Goal: Find specific page/section: Find specific page/section

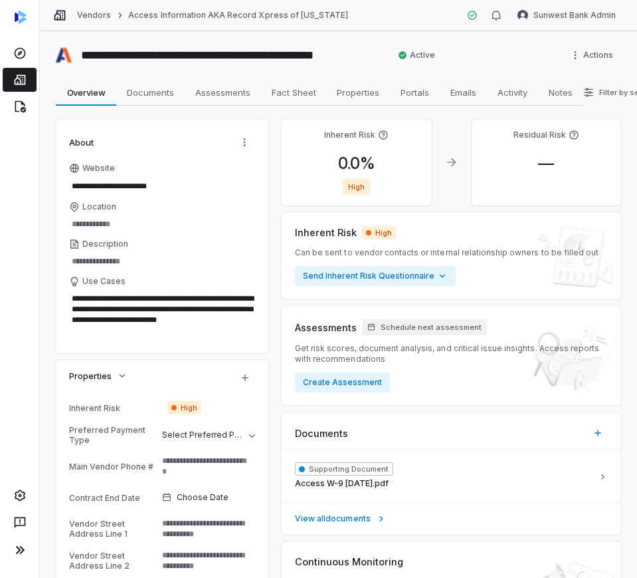
scroll to position [748, 0]
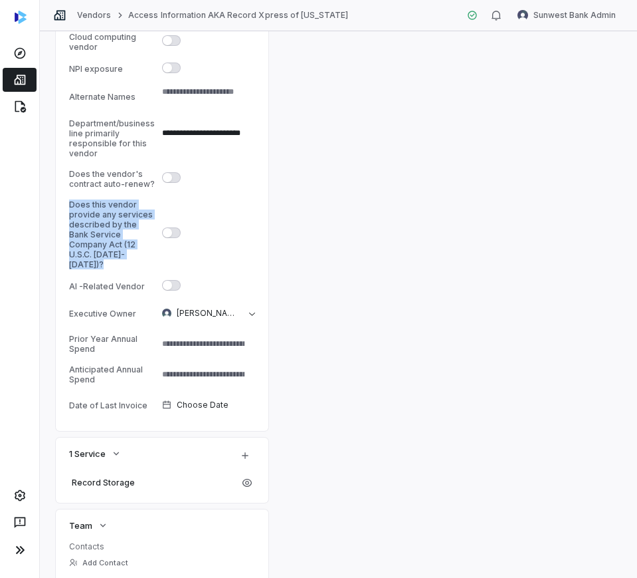
click at [15, 82] on icon at bounding box center [19, 79] width 13 height 13
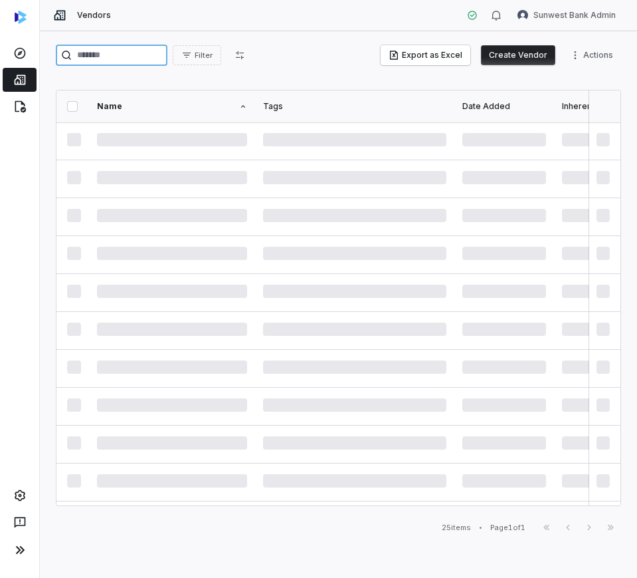
click at [167, 55] on input "search" at bounding box center [112, 55] width 112 height 21
click at [135, 52] on input "*****" at bounding box center [112, 55] width 112 height 21
type input "*****"
click at [23, 74] on icon at bounding box center [19, 79] width 13 height 13
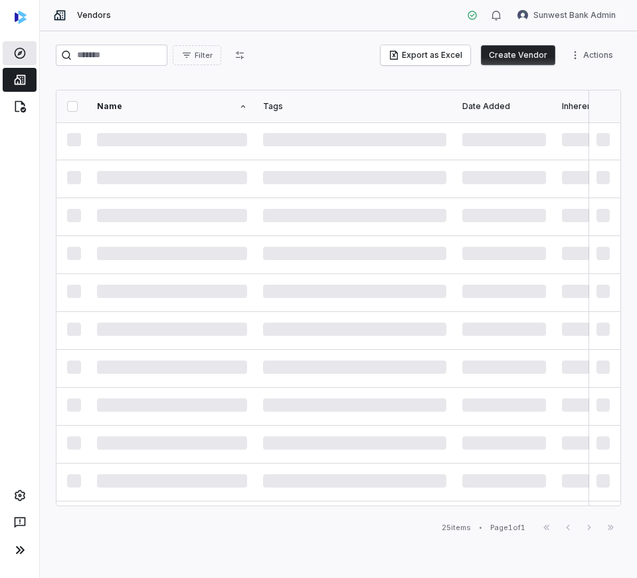
click at [34, 62] on link at bounding box center [20, 53] width 34 height 24
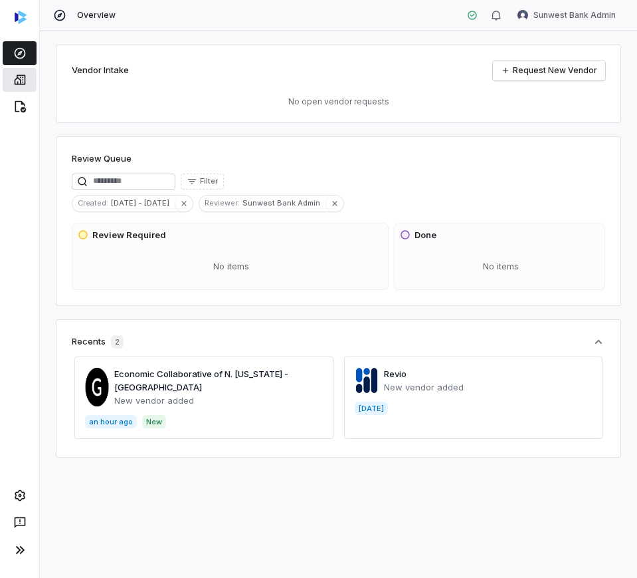
click at [31, 78] on link at bounding box center [20, 80] width 34 height 24
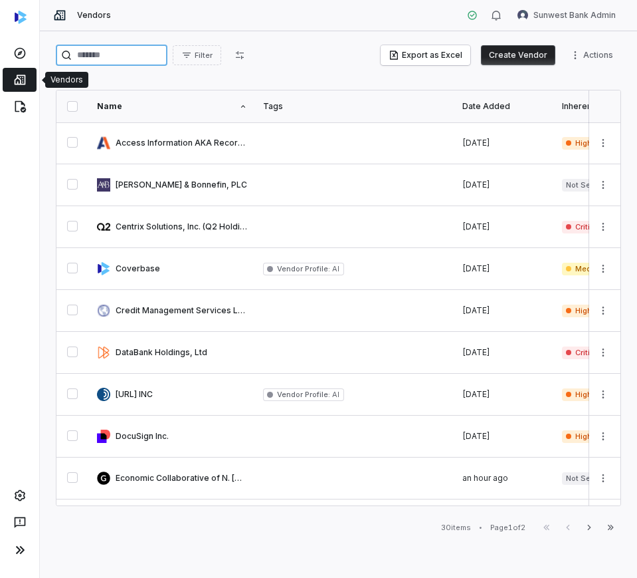
click at [146, 51] on input "search" at bounding box center [112, 55] width 112 height 21
type input "*"
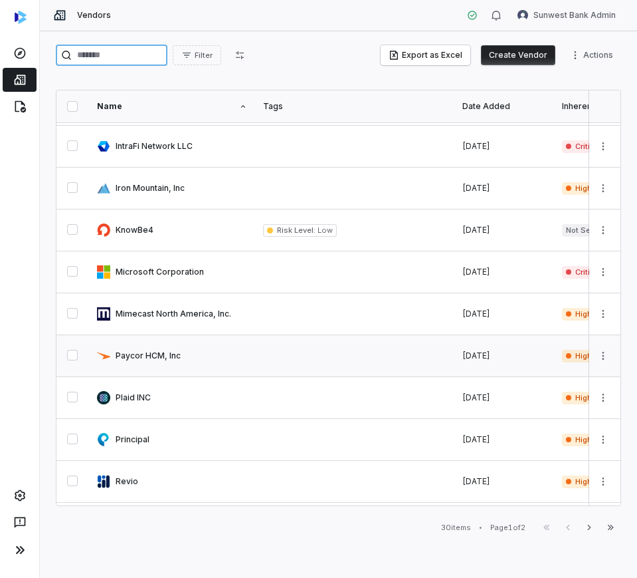
scroll to position [582, 0]
